Goal: Transaction & Acquisition: Purchase product/service

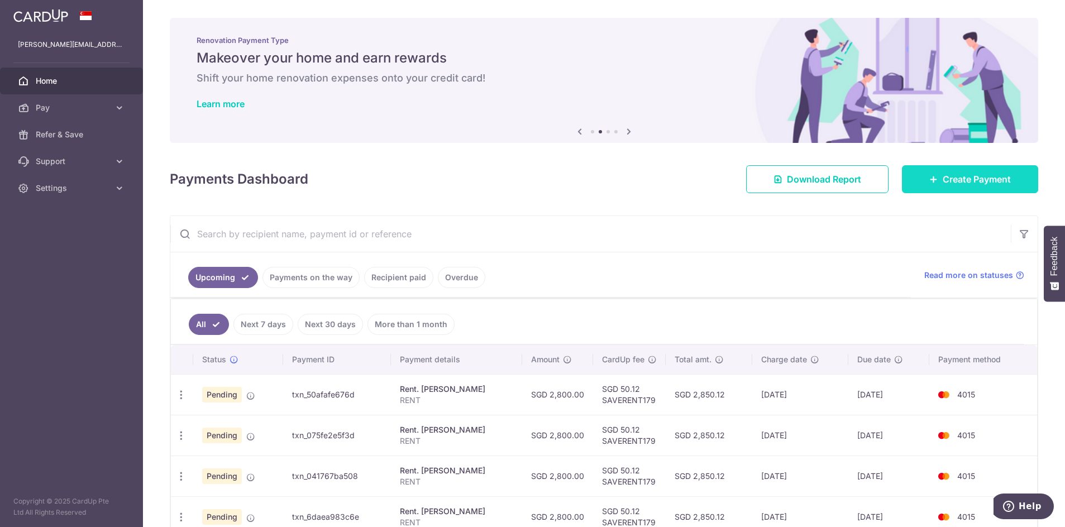
click at [960, 185] on span "Create Payment" at bounding box center [976, 179] width 68 height 13
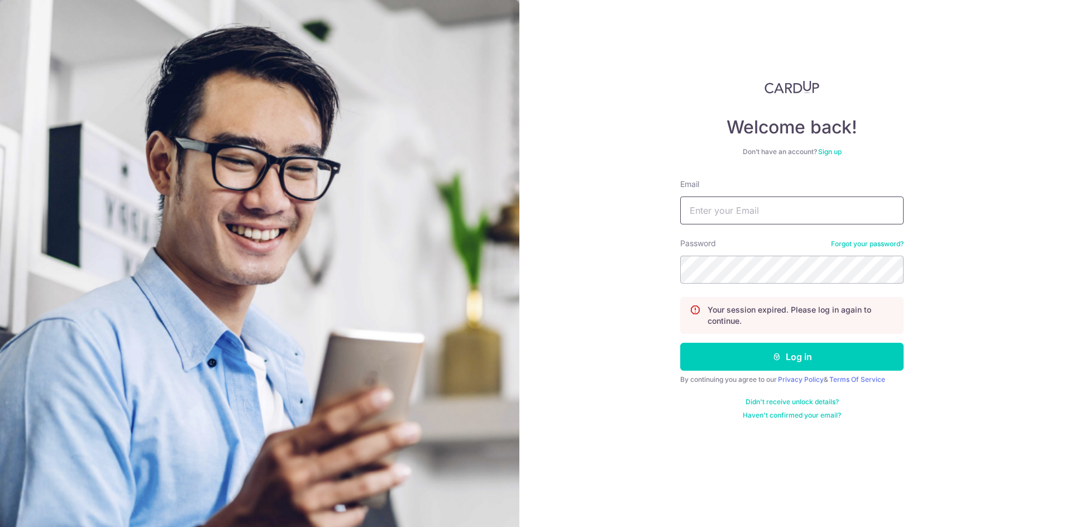
click at [807, 210] on input "Email" at bounding box center [791, 211] width 223 height 28
type input "[PERSON_NAME][EMAIL_ADDRESS][DOMAIN_NAME]"
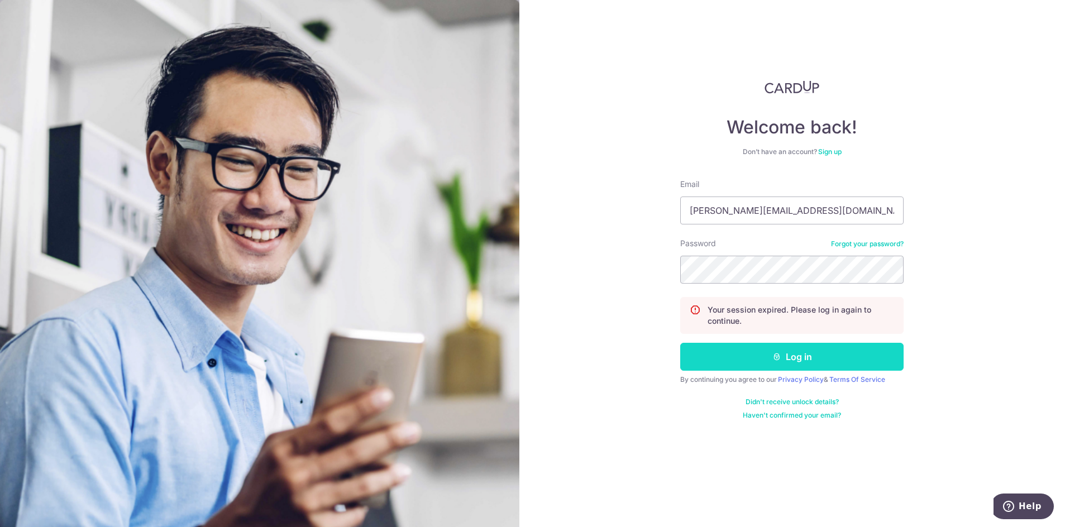
click at [770, 359] on button "Log in" at bounding box center [791, 357] width 223 height 28
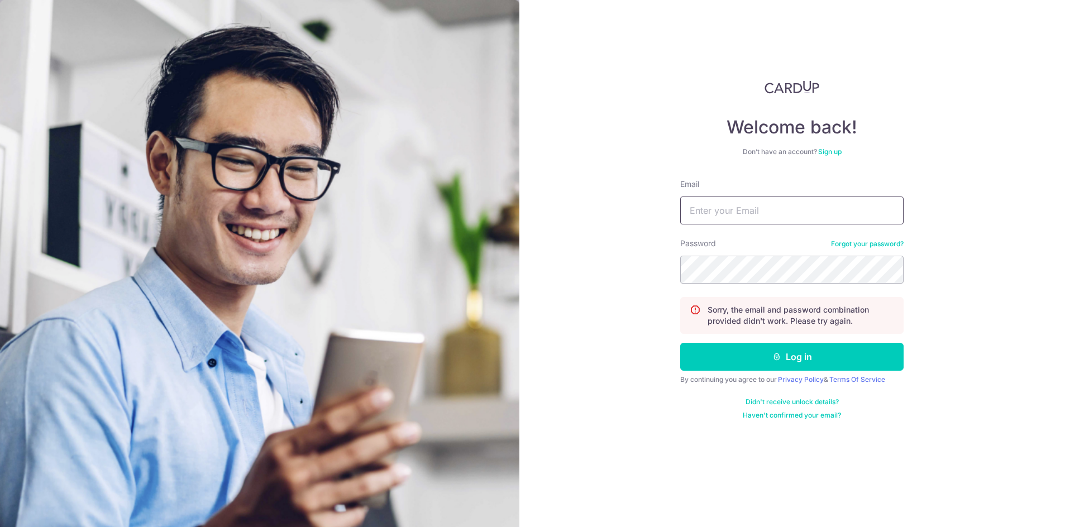
click at [777, 214] on input "Email" at bounding box center [791, 211] width 223 height 28
click at [781, 206] on input "Email" at bounding box center [791, 211] width 223 height 28
type input "[PERSON_NAME][EMAIL_ADDRESS][DOMAIN_NAME]"
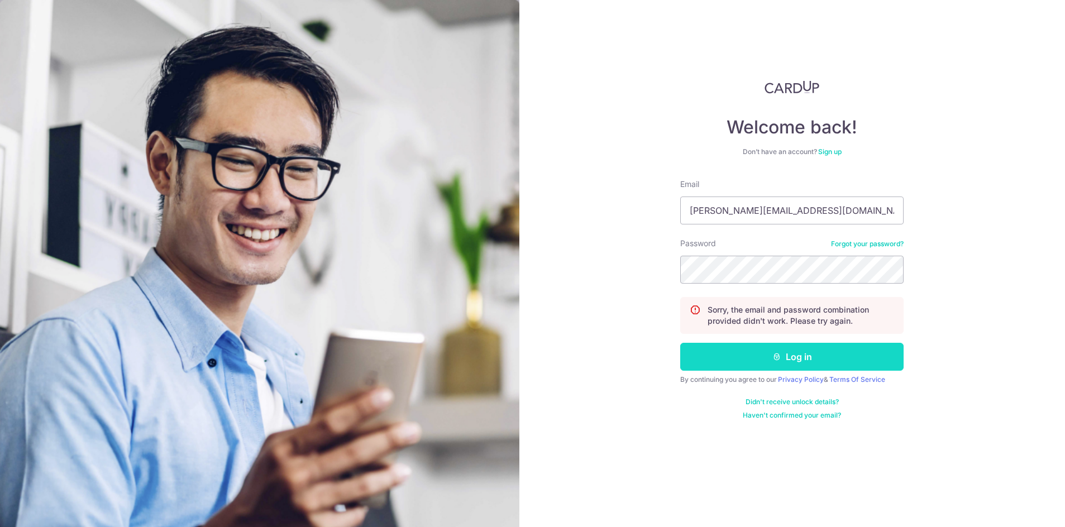
click at [748, 356] on button "Log in" at bounding box center [791, 357] width 223 height 28
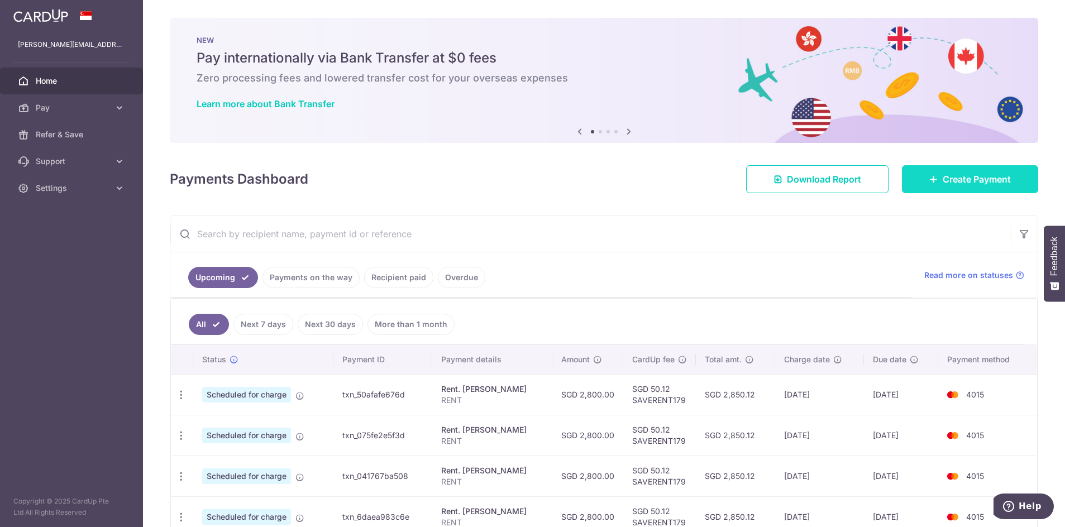
click at [946, 181] on span "Create Payment" at bounding box center [976, 179] width 68 height 13
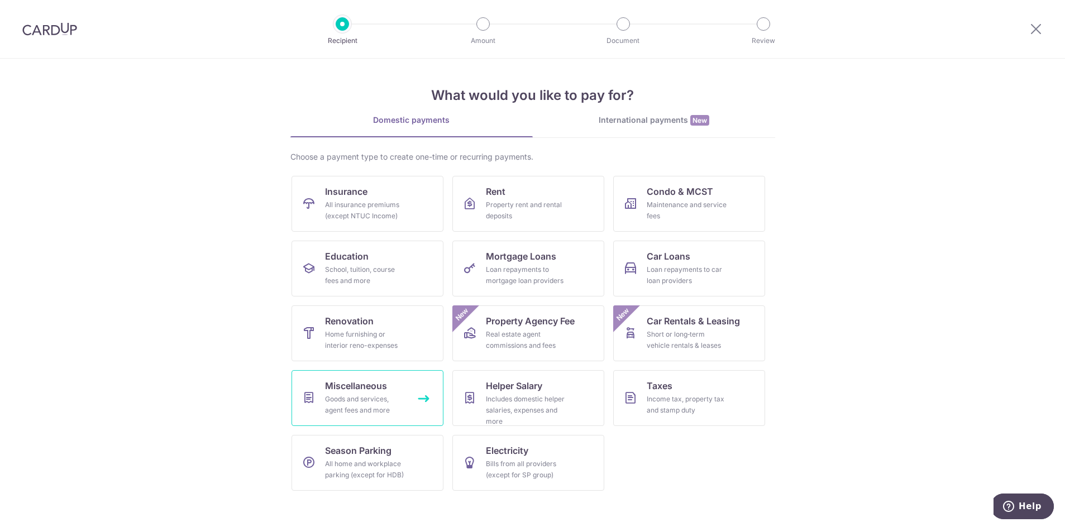
click at [400, 390] on link "Miscellaneous Goods and services, agent fees and more" at bounding box center [367, 398] width 152 height 56
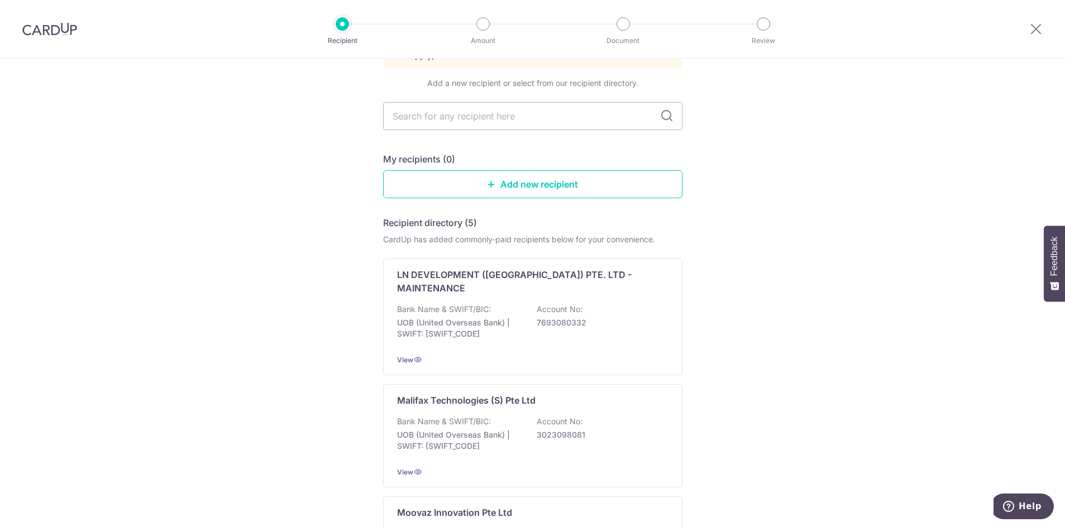
scroll to position [112, 0]
